Goal: Task Accomplishment & Management: Manage account settings

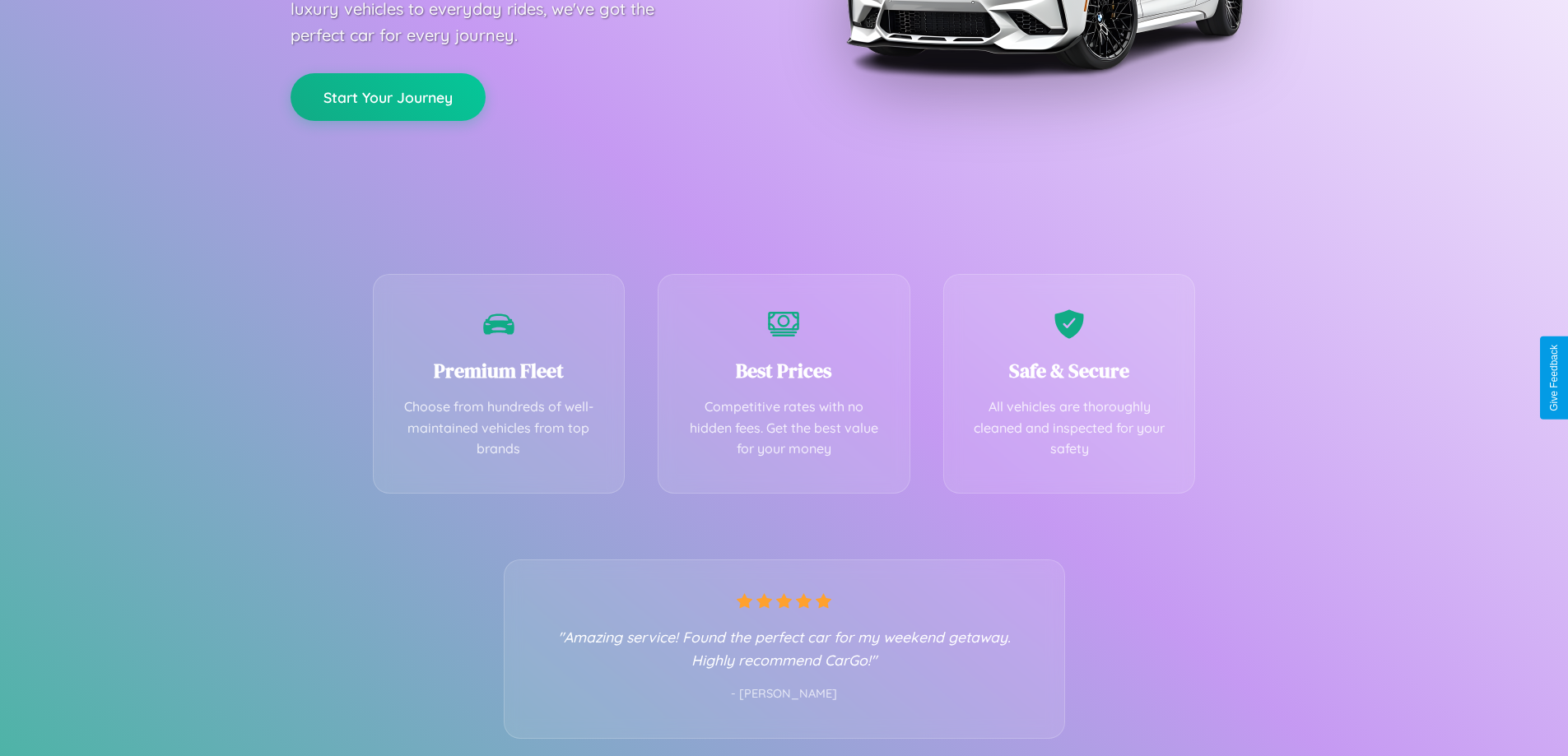
scroll to position [324, 0]
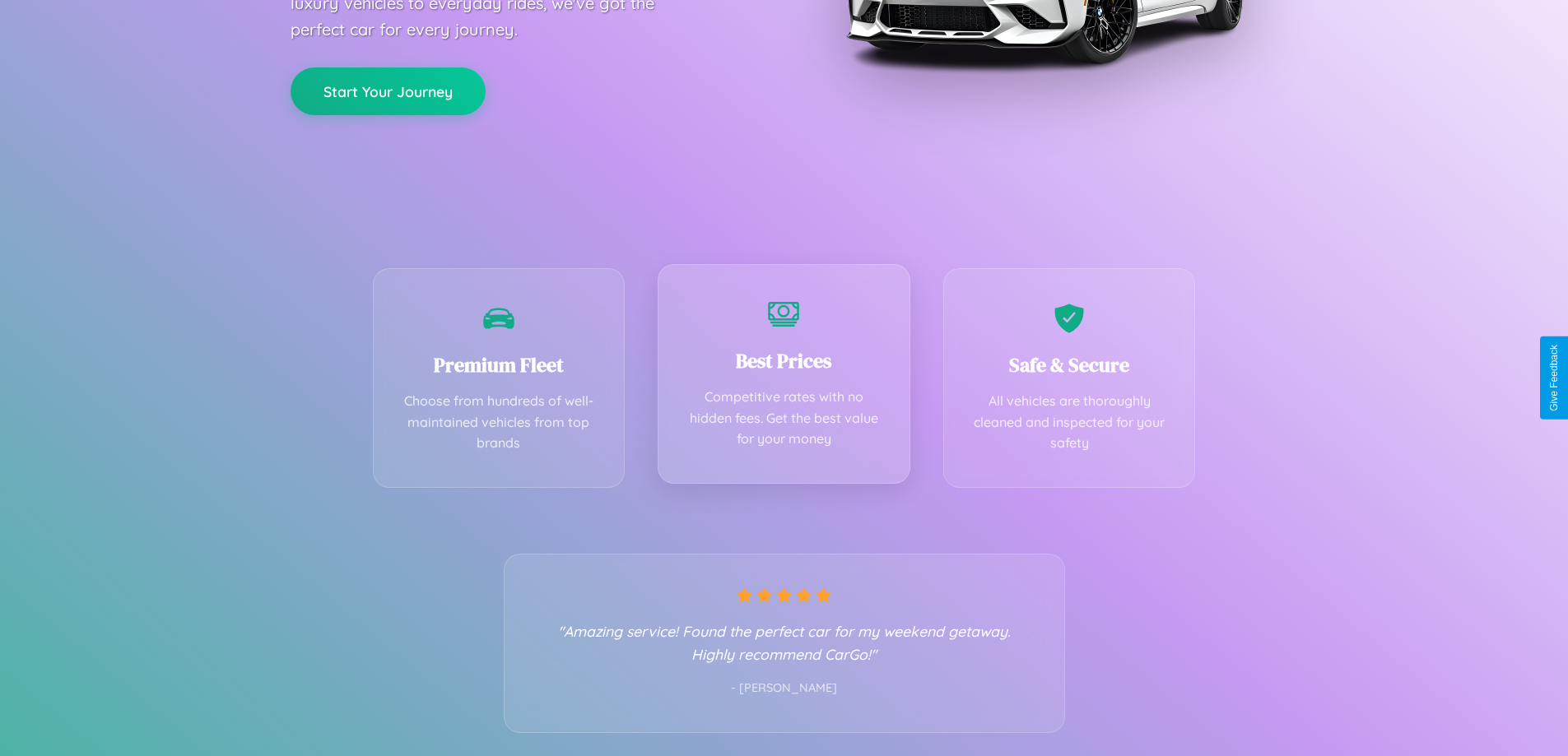
click at [784, 378] on div "Best Prices Competitive rates with no hidden fees. Get the best value for your …" at bounding box center [784, 373] width 253 height 220
click at [388, 90] on button "Start Your Journey" at bounding box center [388, 89] width 195 height 47
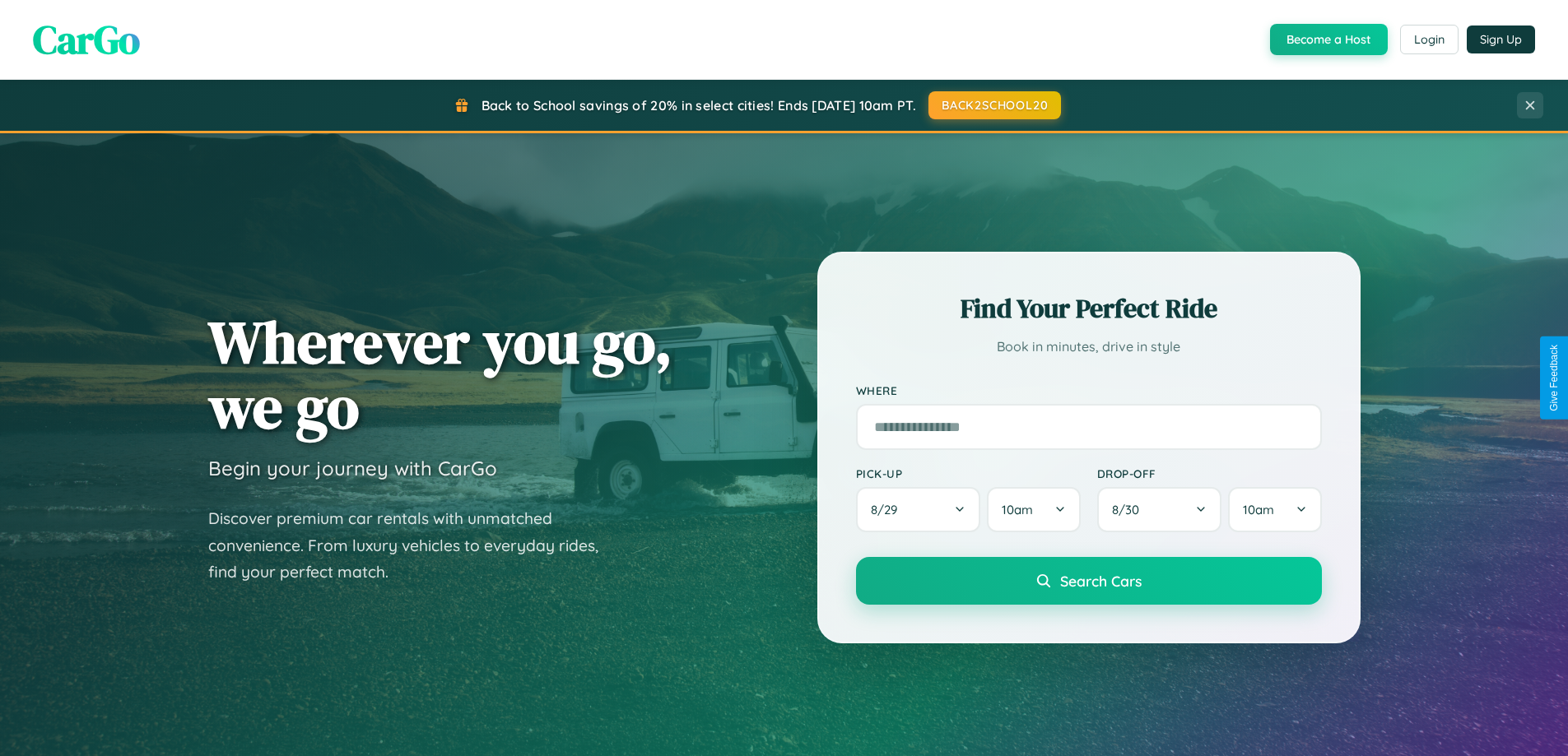
scroll to position [709, 0]
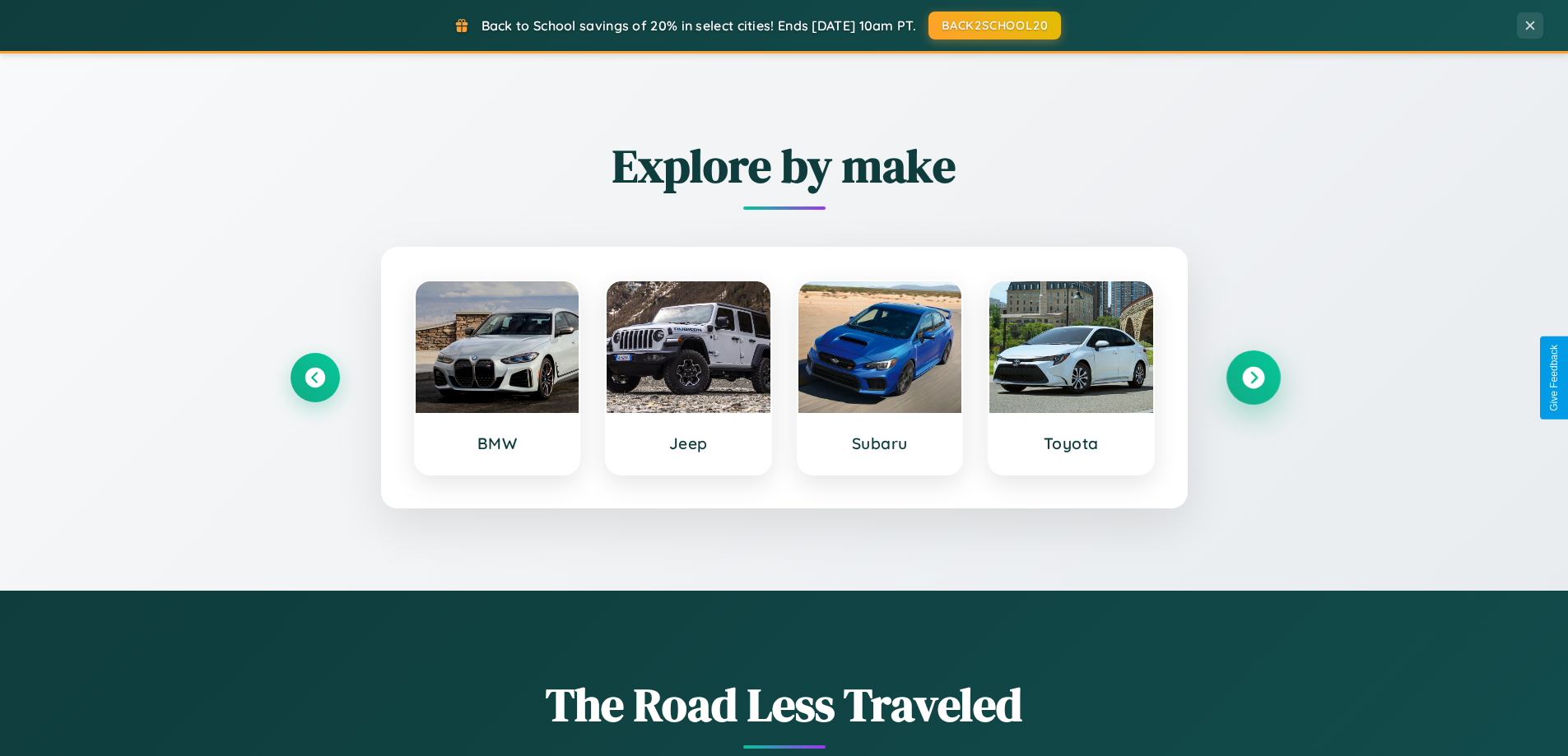
click at [1253, 378] on icon at bounding box center [1253, 378] width 22 height 22
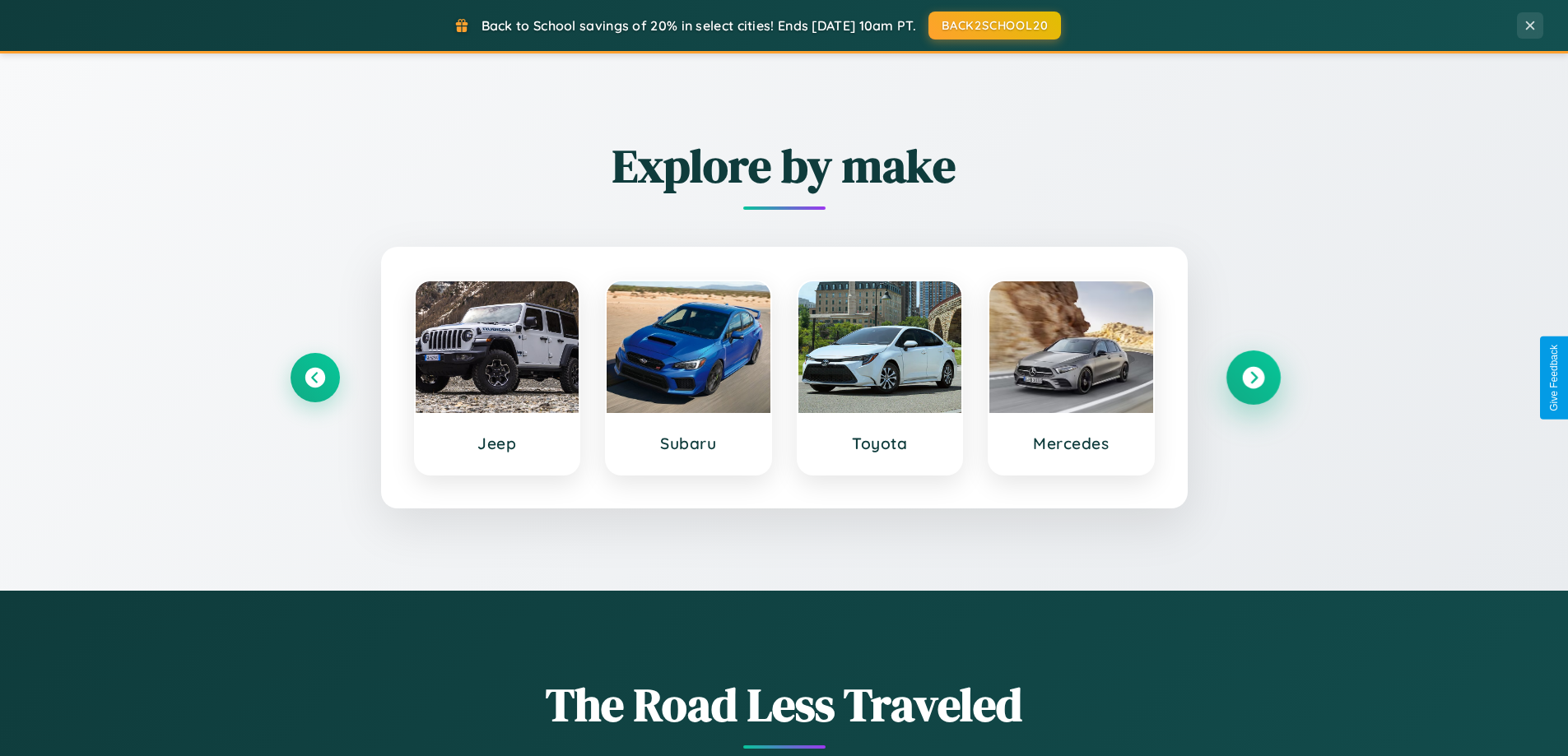
click at [1253, 378] on icon at bounding box center [1253, 378] width 22 height 22
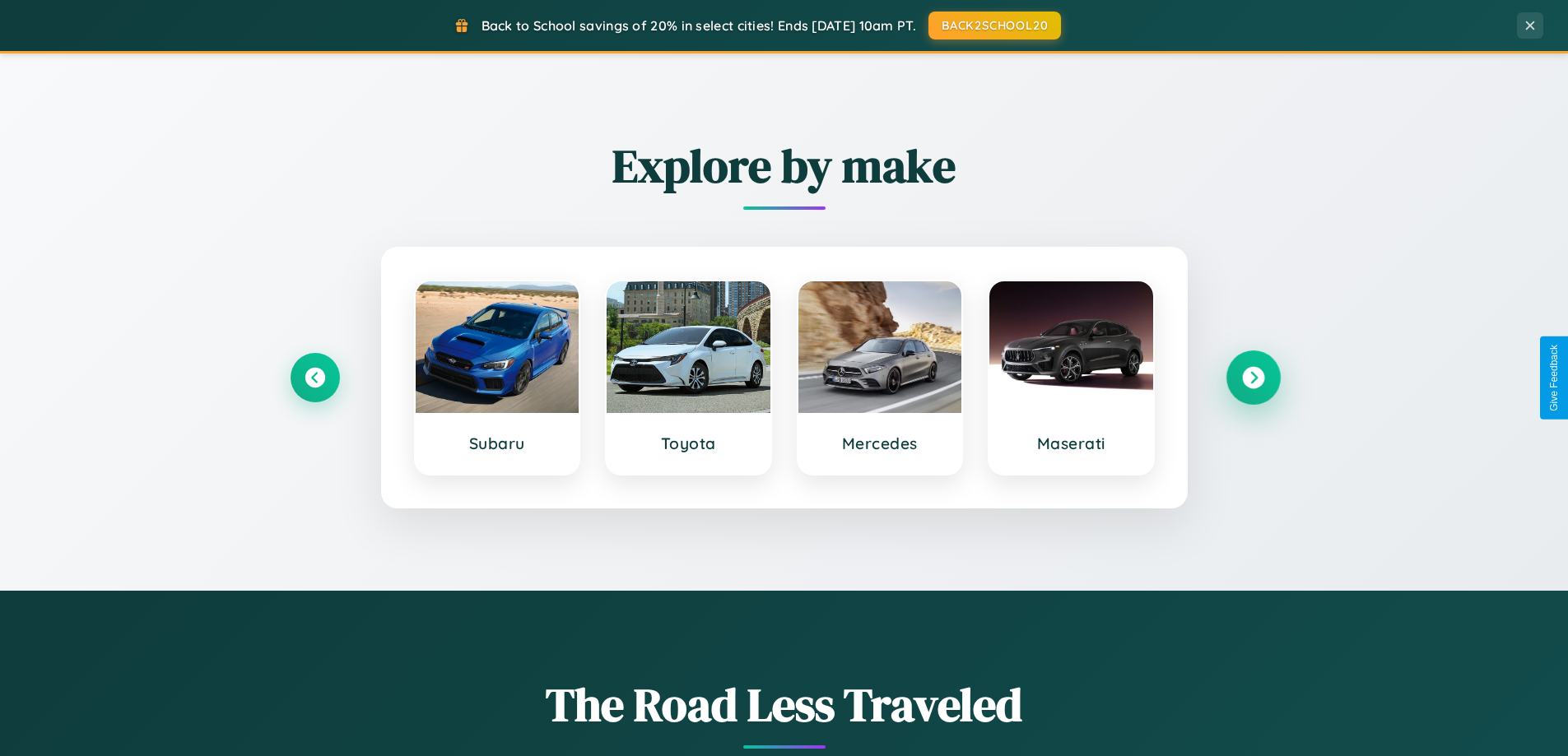
click at [1253, 378] on icon at bounding box center [1253, 378] width 22 height 22
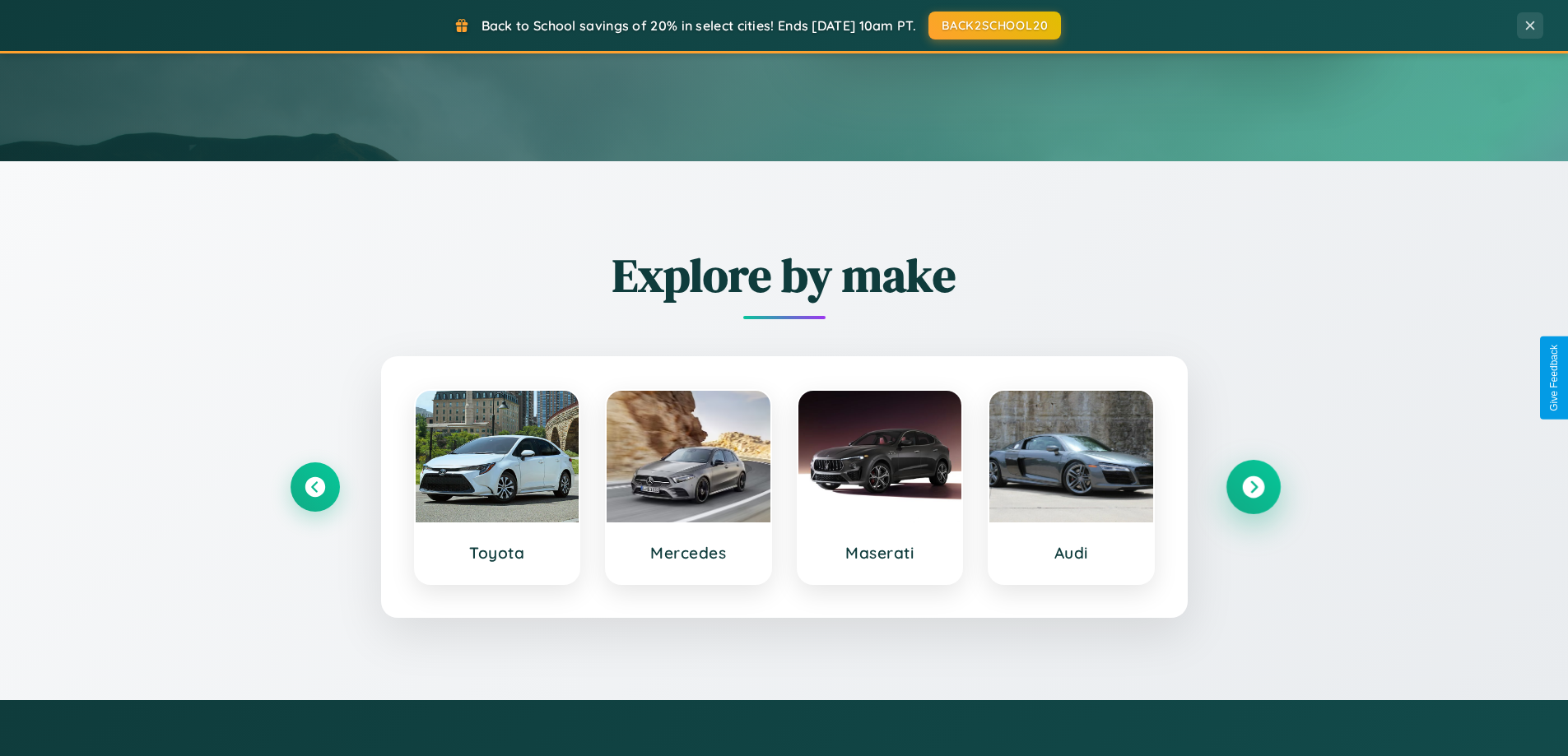
scroll to position [0, 0]
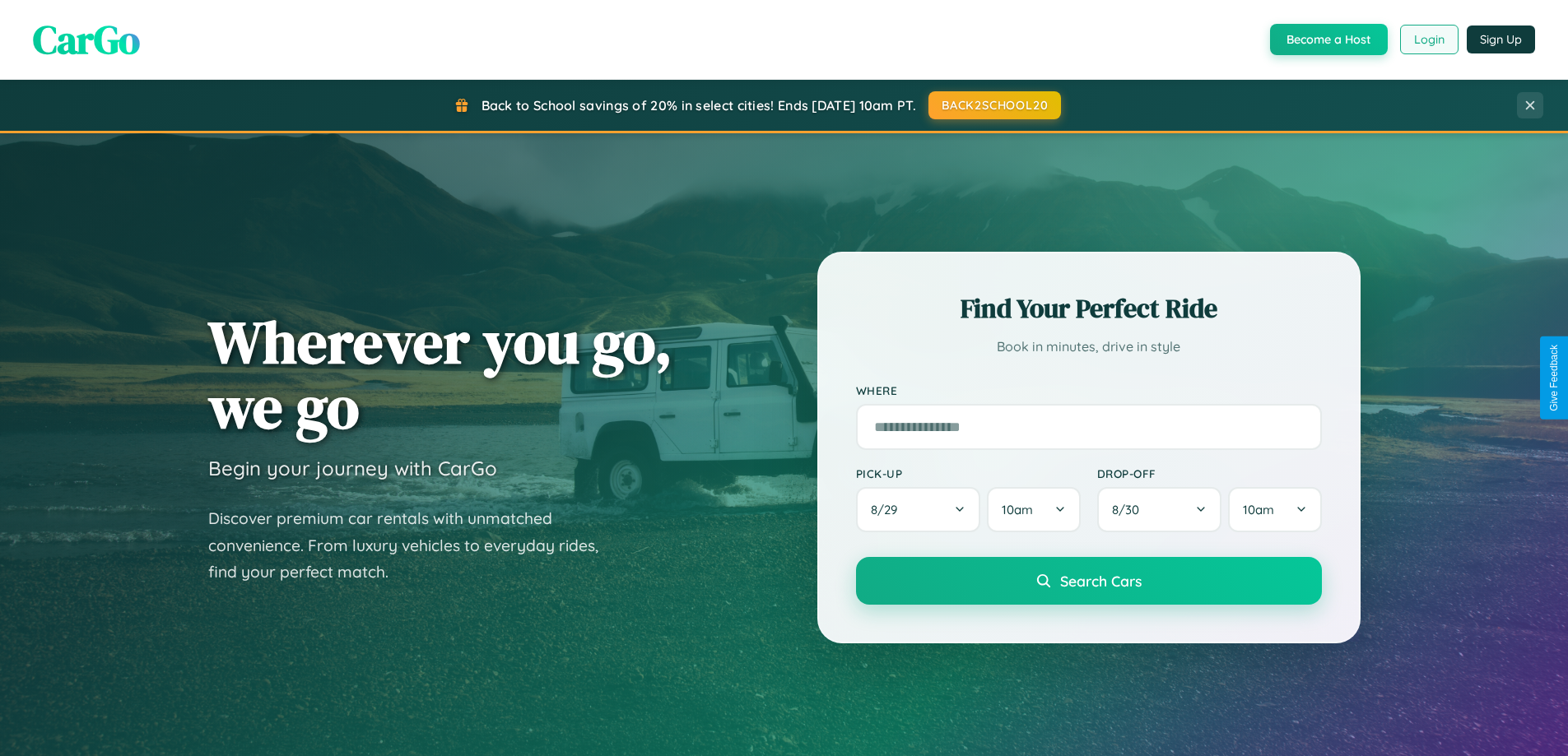
click at [1427, 40] on button "Login" at bounding box center [1429, 39] width 58 height 30
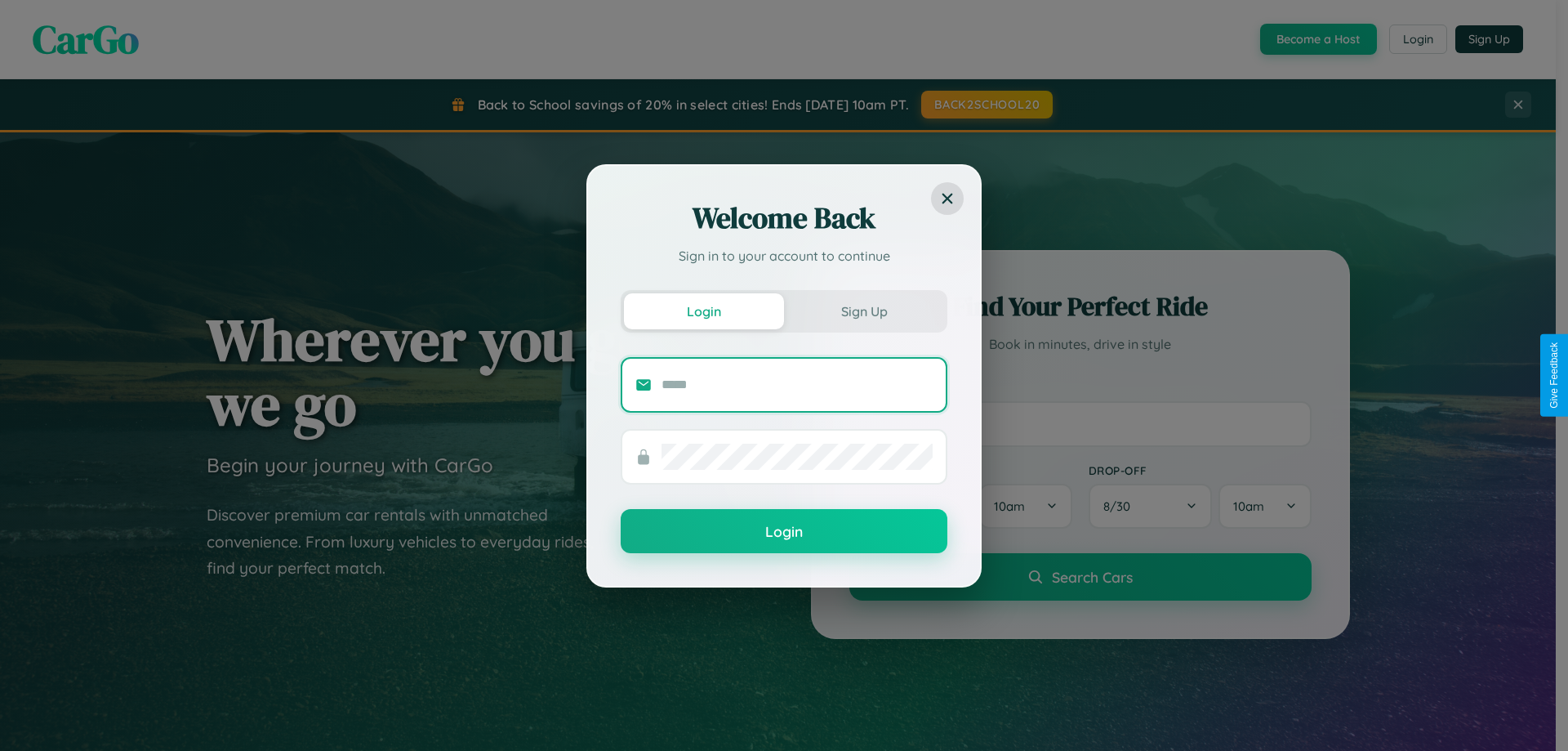
click at [797, 384] on input "text" at bounding box center [797, 384] width 271 height 26
type input "**********"
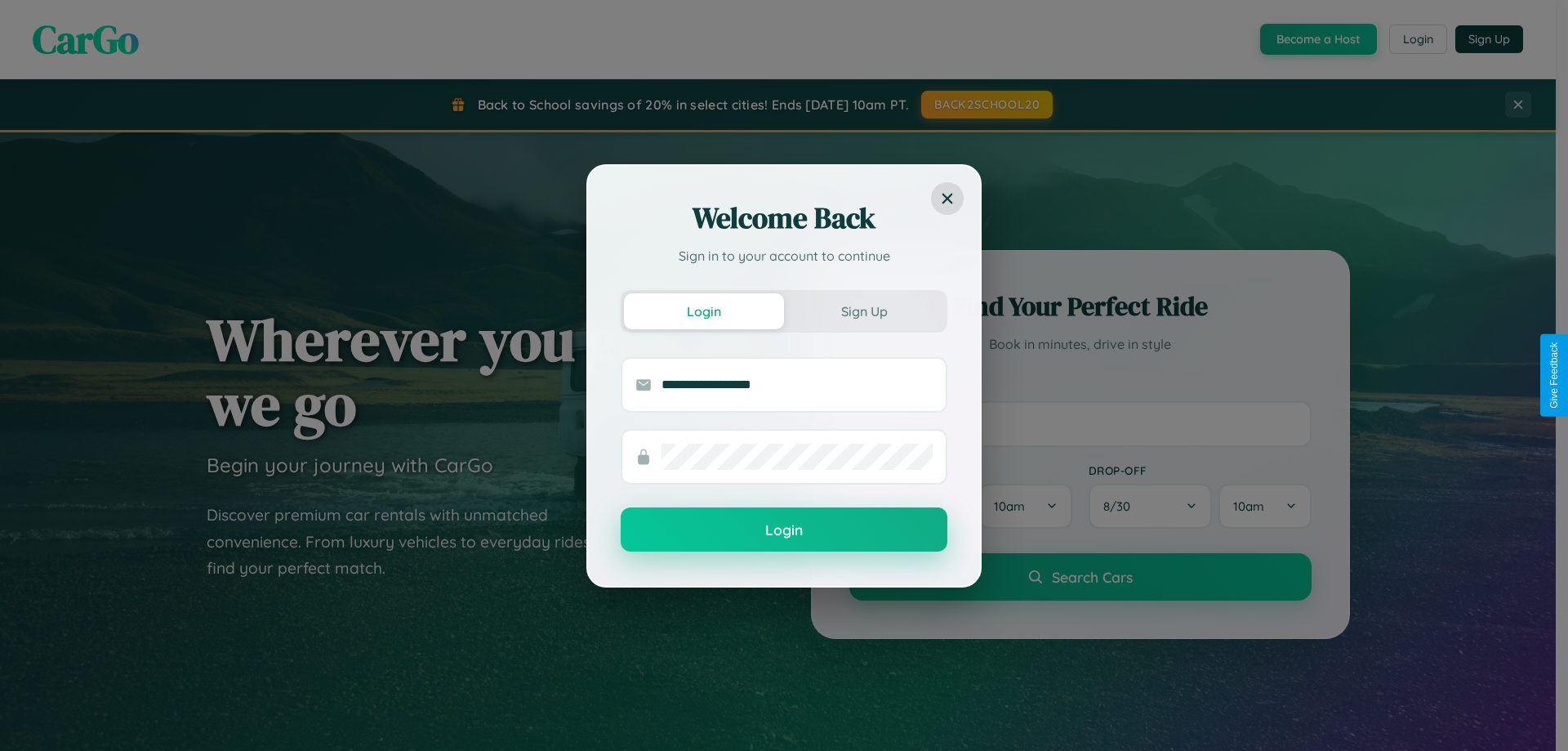
click at [784, 531] on button "Login" at bounding box center [784, 530] width 326 height 44
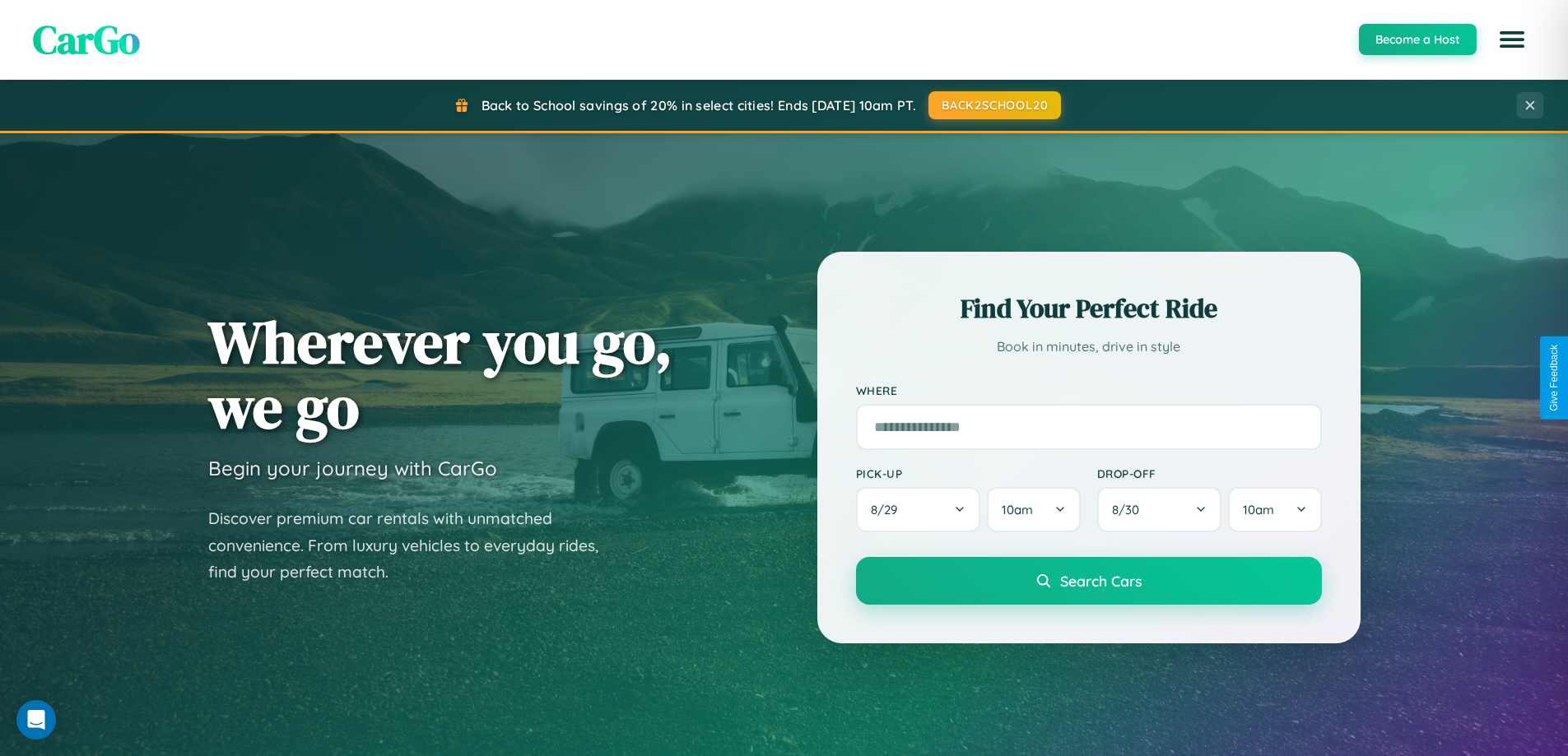
scroll to position [709, 0]
